Goal: Use online tool/utility: Utilize a website feature to perform a specific function

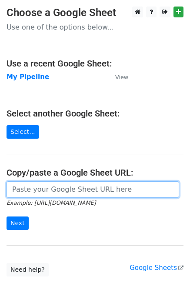
drag, startPoint x: 0, startPoint y: 0, endPoint x: 39, endPoint y: 187, distance: 190.8
click at [39, 187] on input "url" at bounding box center [93, 189] width 172 height 17
paste input "[URL][DOMAIN_NAME]"
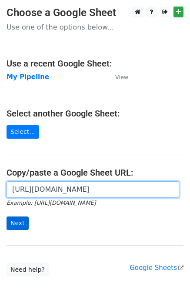
type input "[URL][DOMAIN_NAME]"
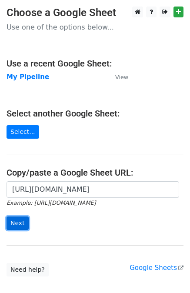
scroll to position [0, 0]
click at [10, 222] on input "Next" at bounding box center [18, 222] width 22 height 13
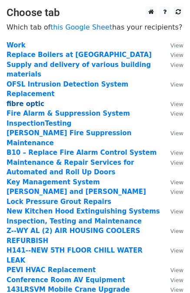
click at [22, 100] on strong "fibre optic" at bounding box center [26, 104] width 38 height 8
